Goal: Transaction & Acquisition: Purchase product/service

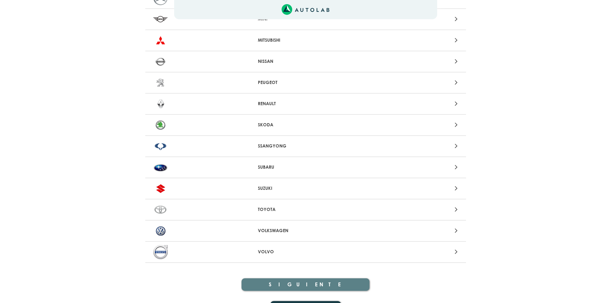
scroll to position [577, 0]
click at [459, 231] on div at bounding box center [410, 230] width 105 height 9
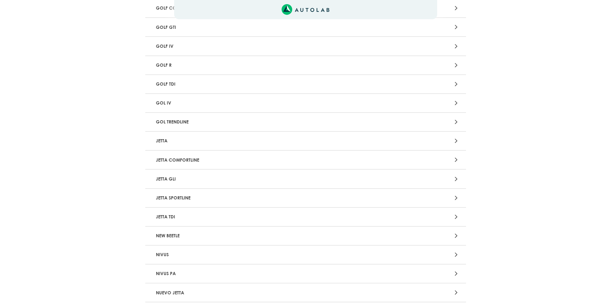
scroll to position [577, 0]
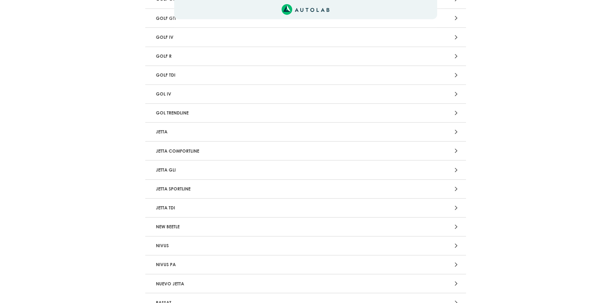
click at [455, 153] on icon at bounding box center [456, 150] width 3 height 8
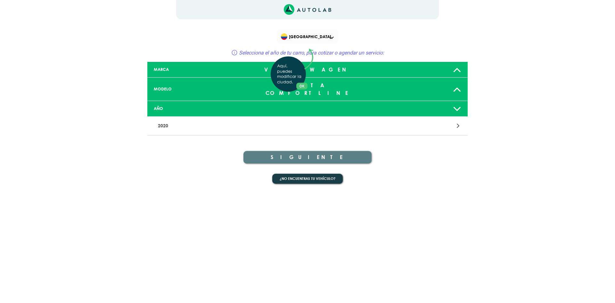
click at [422, 117] on div "Aquí, puedes modificar la ciudad. OK .aex,.bex{fill:none!important;stroke:#50c4…" at bounding box center [307, 151] width 615 height 303
click at [457, 121] on icon at bounding box center [458, 125] width 3 height 8
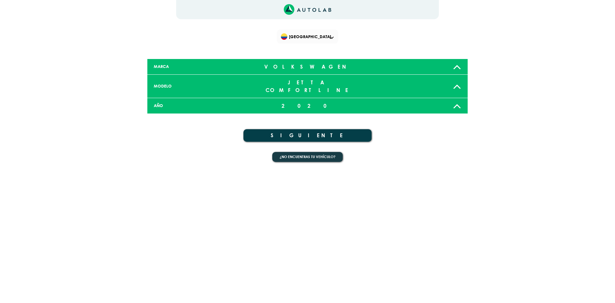
click at [340, 129] on button "SIGUIENTE" at bounding box center [308, 135] width 128 height 13
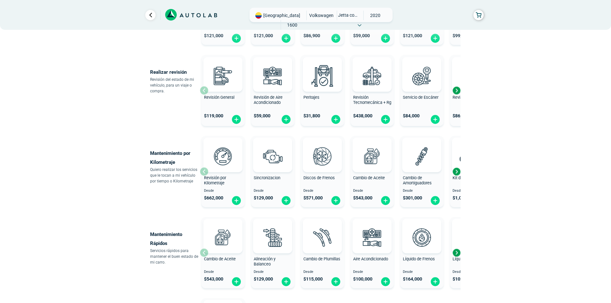
scroll to position [224, 0]
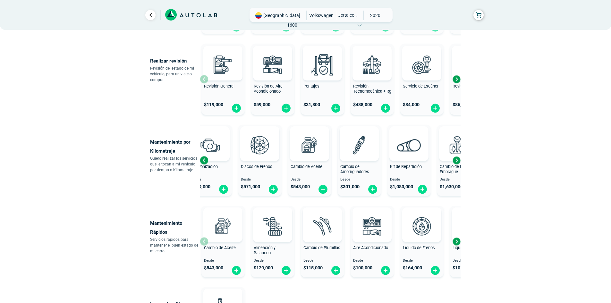
click at [338, 135] on div "Cambio de Amortiguadores Desde $ 301,000" at bounding box center [359, 160] width 43 height 68
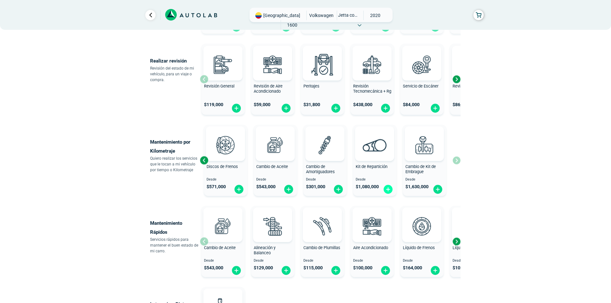
click at [389, 190] on img at bounding box center [388, 189] width 10 height 10
click at [388, 190] on img at bounding box center [388, 189] width 10 height 10
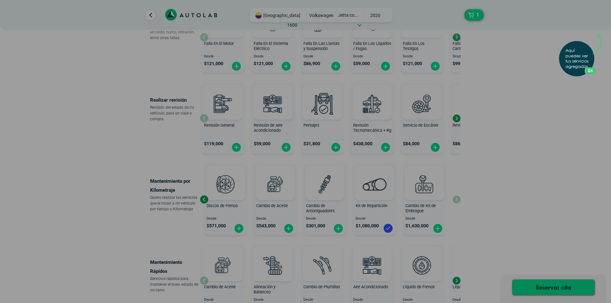
scroll to position [288, 0]
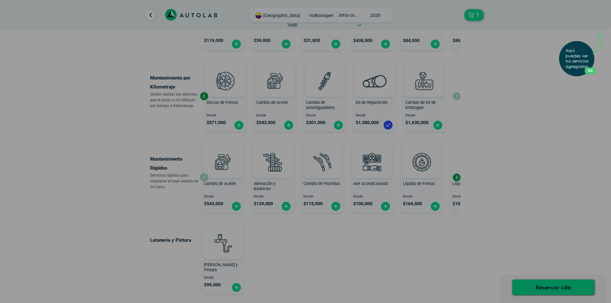
drag, startPoint x: 425, startPoint y: 187, endPoint x: 377, endPoint y: 184, distance: 48.5
click at [386, 184] on div "Aquí puedes ver tus servicios agregados. OK .aex,.bex{fill:none!important;strok…" at bounding box center [305, 151] width 611 height 303
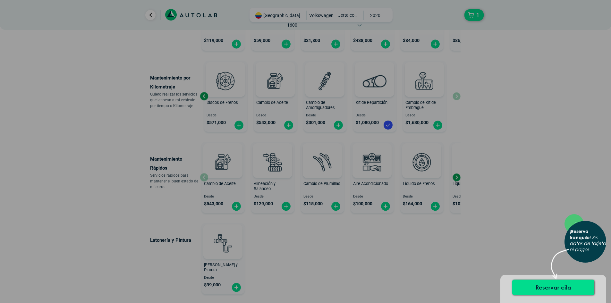
drag, startPoint x: 377, startPoint y: 184, endPoint x: 328, endPoint y: 189, distance: 48.7
click at [353, 184] on div "× ¡Reserva tranquilo! Sin datos de tarjeta ni pagos" at bounding box center [305, 151] width 611 height 303
click at [328, 189] on div "Cambio de Plumillas" at bounding box center [322, 187] width 43 height 13
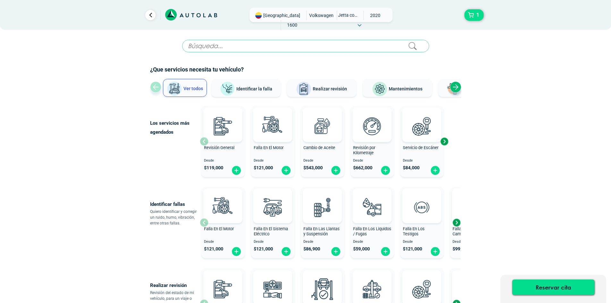
click at [328, 93] on button "Realizar revisión" at bounding box center [321, 88] width 69 height 18
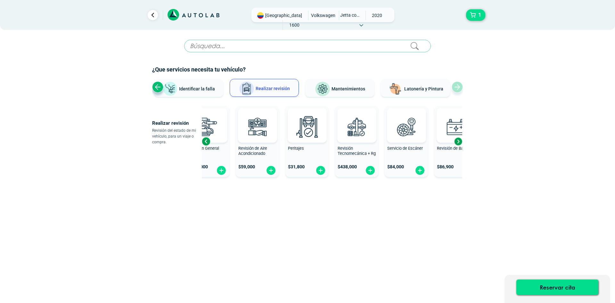
click at [336, 147] on div "Revisión General $ 119,000 Revisión de Aire Acondicionado $ 59,000 Peritajes $ …" at bounding box center [315, 141] width 261 height 76
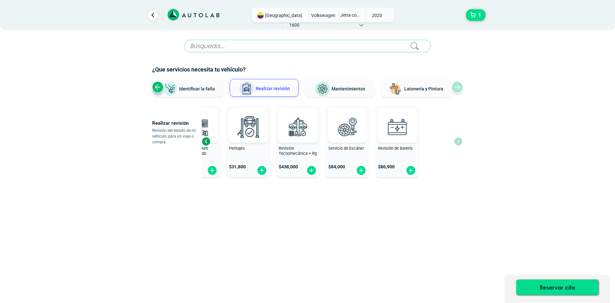
click at [281, 144] on div "Revisión General $ 119,000 Revisión de Aire Acondicionado $ 59,000 Peritajes $ …" at bounding box center [256, 141] width 261 height 76
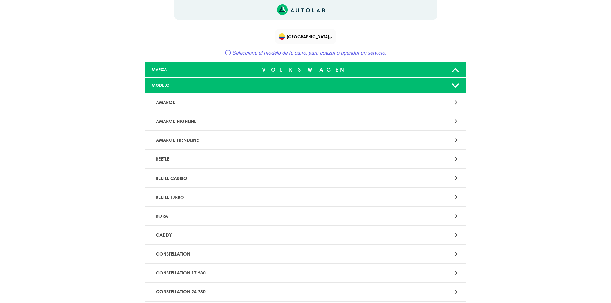
scroll to position [577, 0]
